Goal: Task Accomplishment & Management: Complete application form

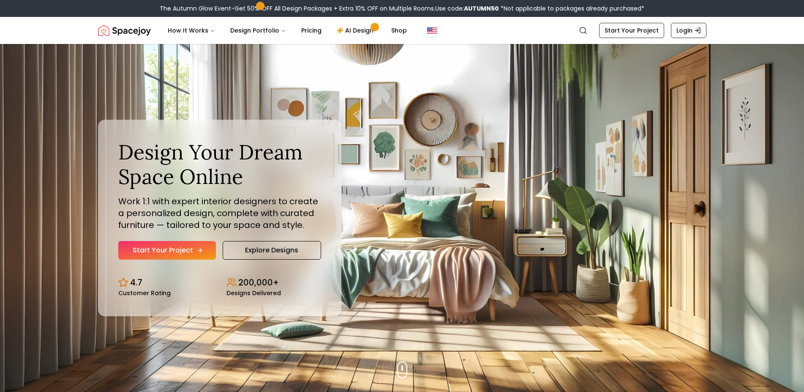
click at [190, 246] on link "Start Your Project" at bounding box center [167, 250] width 98 height 19
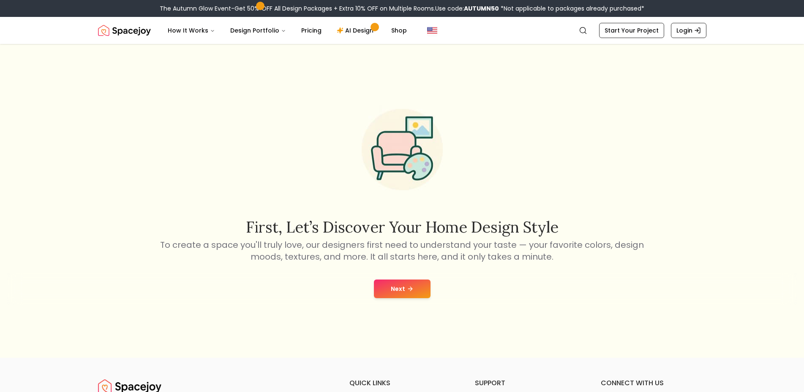
click at [408, 290] on icon at bounding box center [410, 288] width 7 height 7
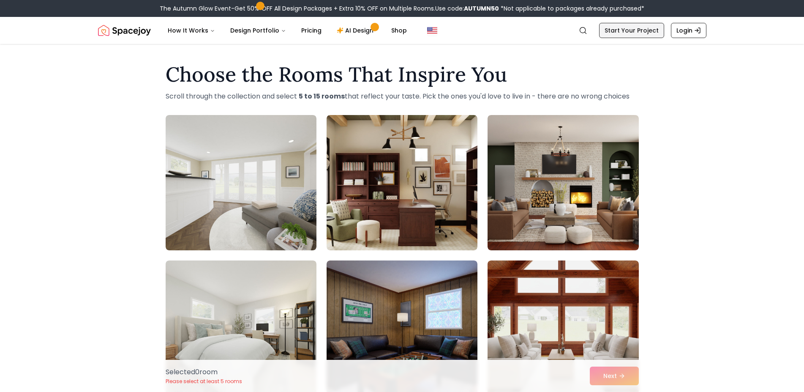
click at [619, 27] on link "Start Your Project" at bounding box center [631, 30] width 65 height 15
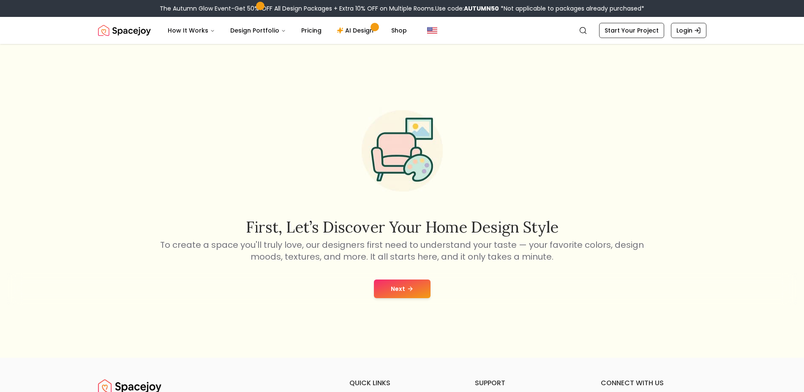
click at [404, 291] on button "Next" at bounding box center [402, 288] width 57 height 19
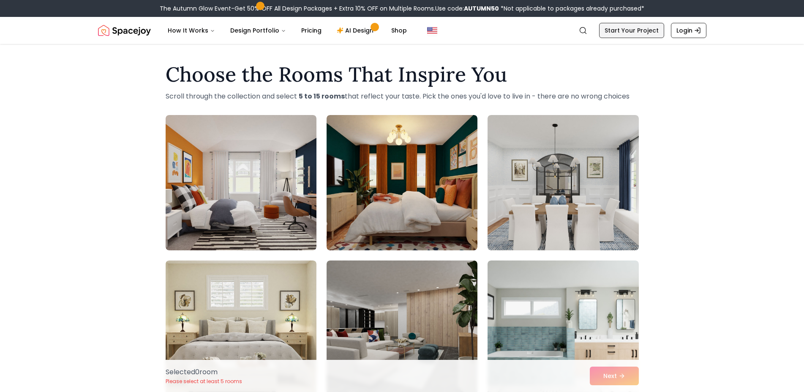
click at [630, 31] on link "Start Your Project" at bounding box center [631, 30] width 65 height 15
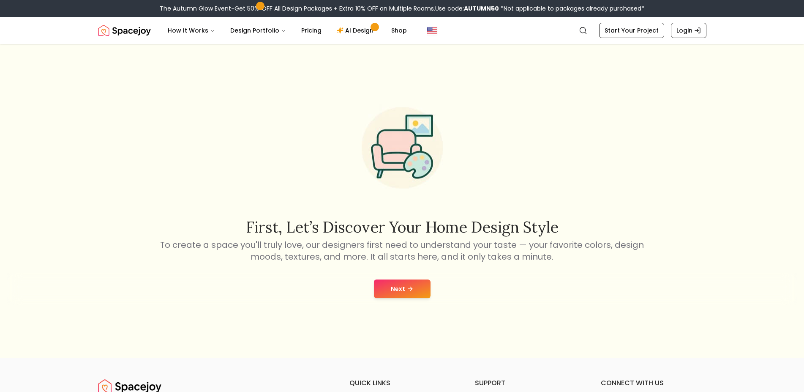
click at [420, 289] on button "Next" at bounding box center [402, 288] width 57 height 19
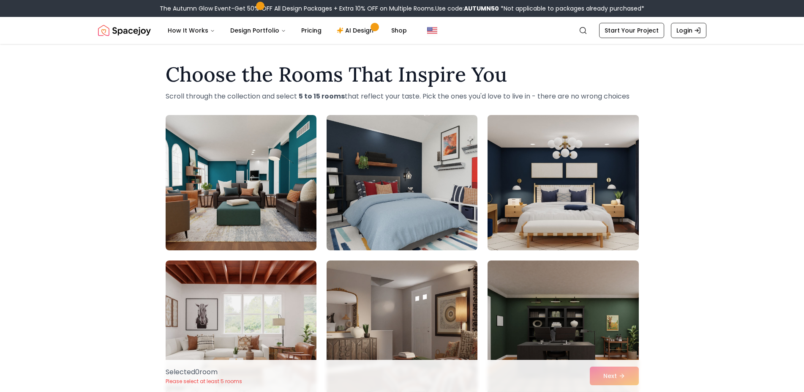
click at [542, 208] on img at bounding box center [563, 183] width 158 height 142
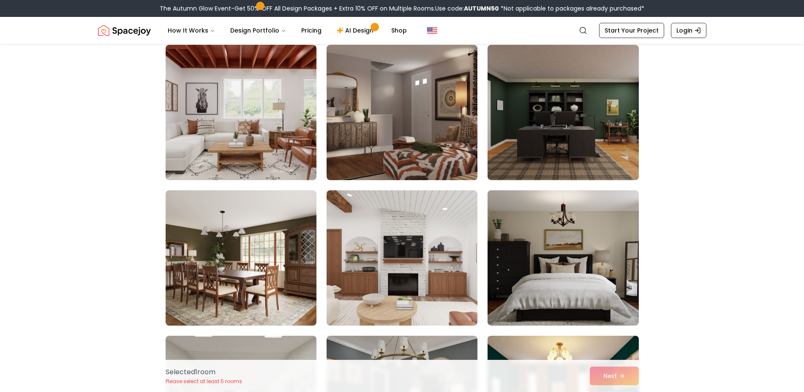
scroll to position [345, 0]
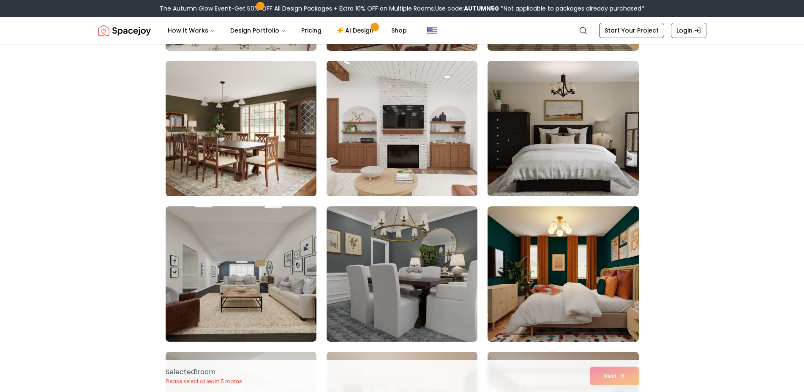
click at [409, 183] on img at bounding box center [402, 128] width 158 height 142
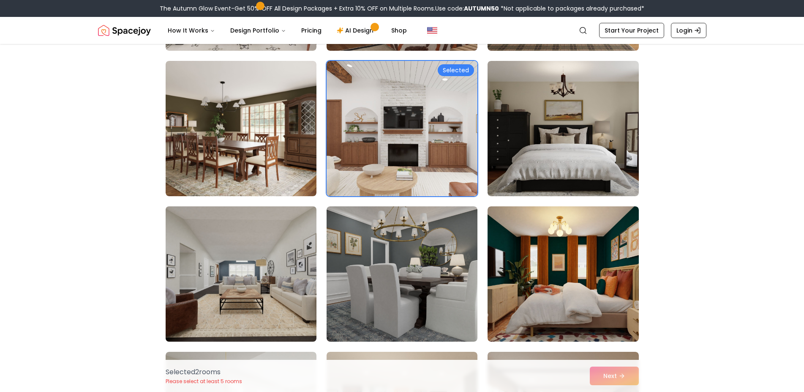
click at [243, 275] on img at bounding box center [241, 274] width 158 height 142
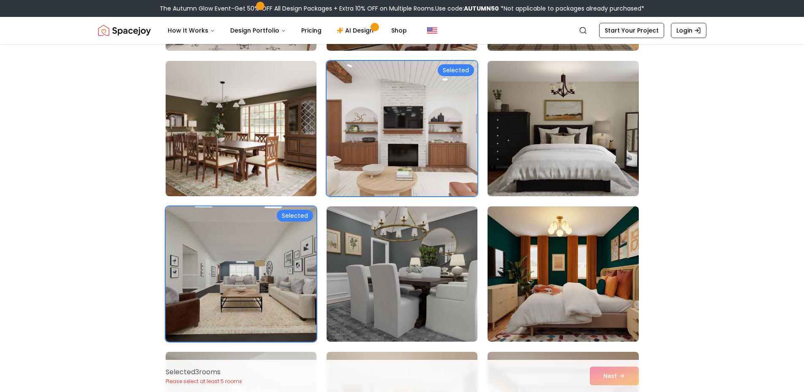
scroll to position [517, 0]
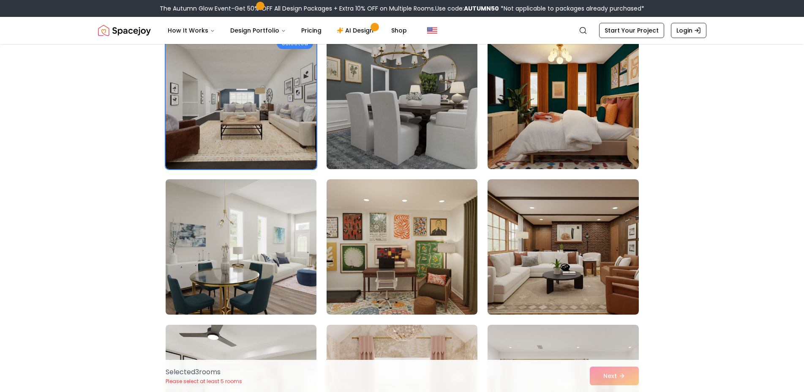
click at [284, 284] on img at bounding box center [241, 247] width 158 height 142
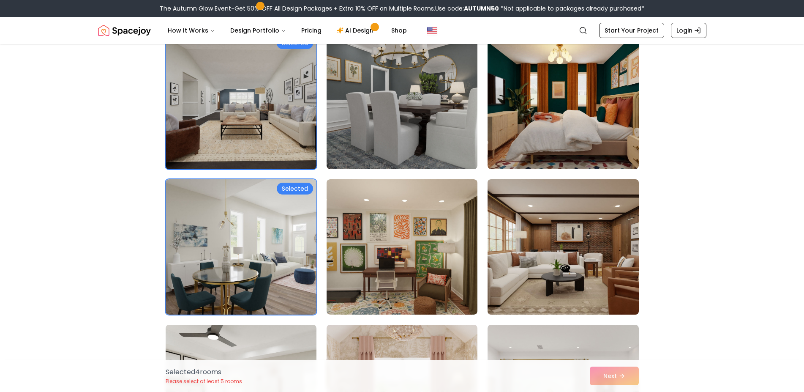
click at [610, 295] on img at bounding box center [563, 247] width 158 height 142
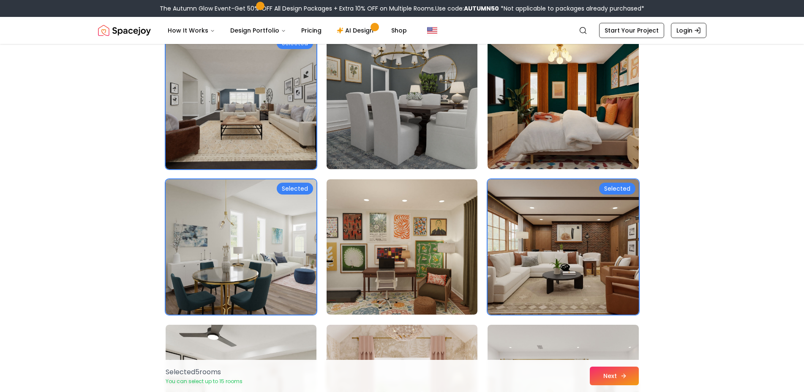
click at [622, 372] on icon at bounding box center [623, 375] width 7 height 7
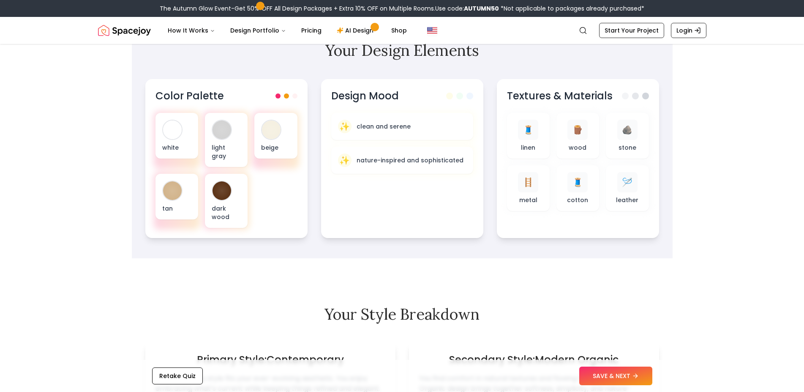
scroll to position [302, 0]
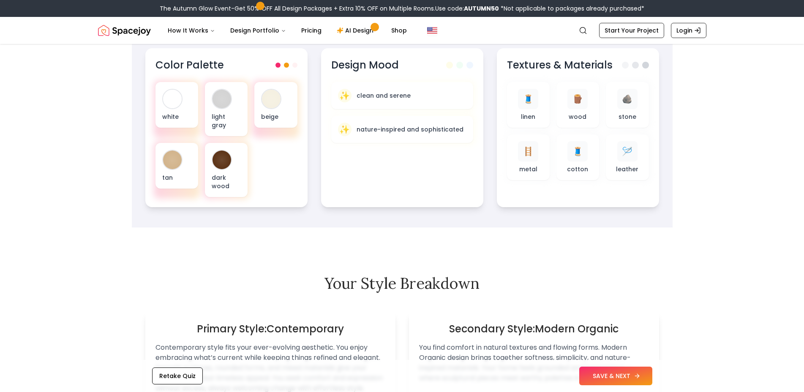
click at [600, 377] on button "SAVE & NEXT" at bounding box center [615, 375] width 73 height 19
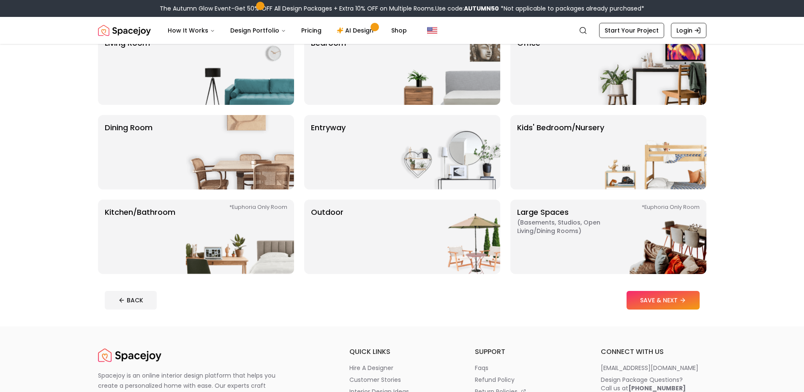
scroll to position [43, 0]
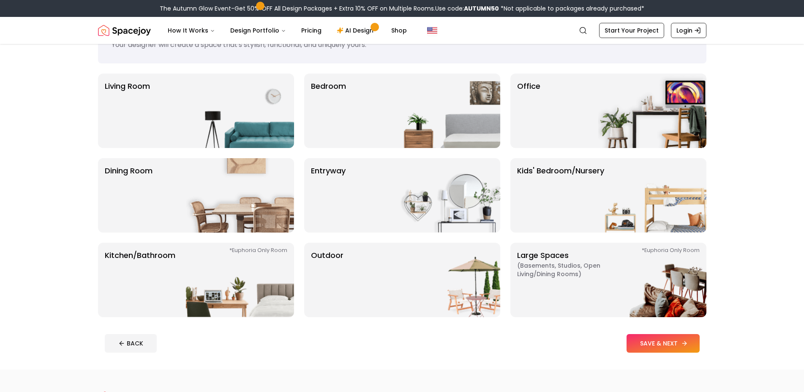
click at [676, 340] on button "SAVE & NEXT" at bounding box center [663, 343] width 73 height 19
